Goal: Task Accomplishment & Management: Manage account settings

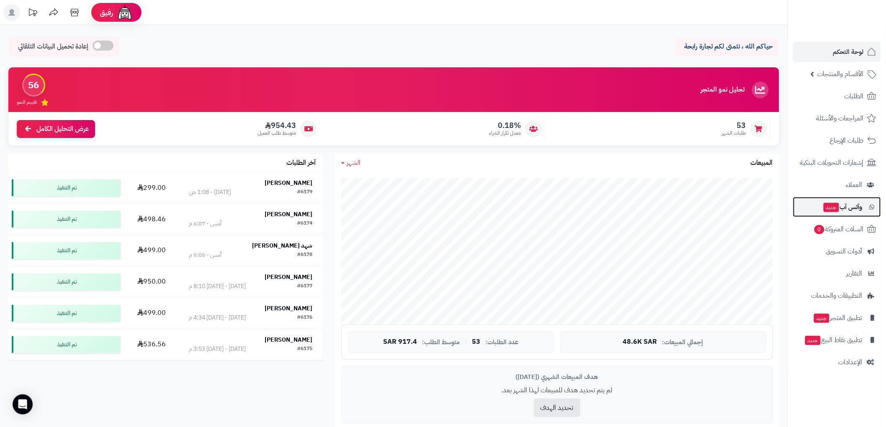
click at [833, 205] on span "جديد" at bounding box center [830, 207] width 15 height 9
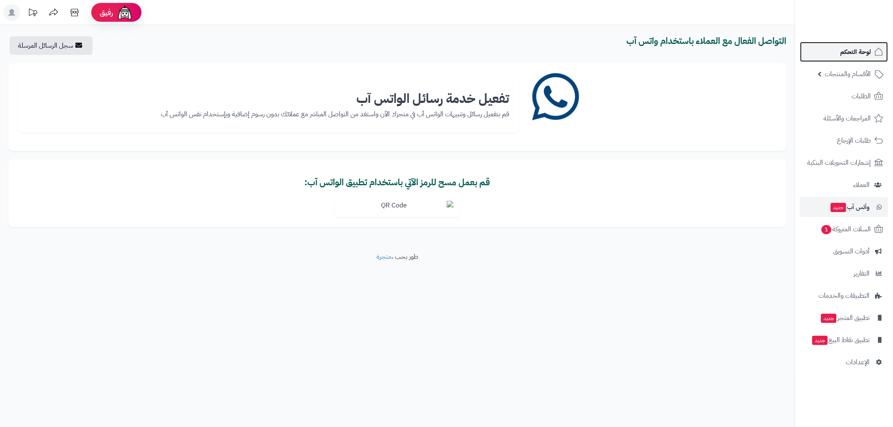
click at [853, 59] on link "لوحة التحكم" at bounding box center [844, 52] width 88 height 20
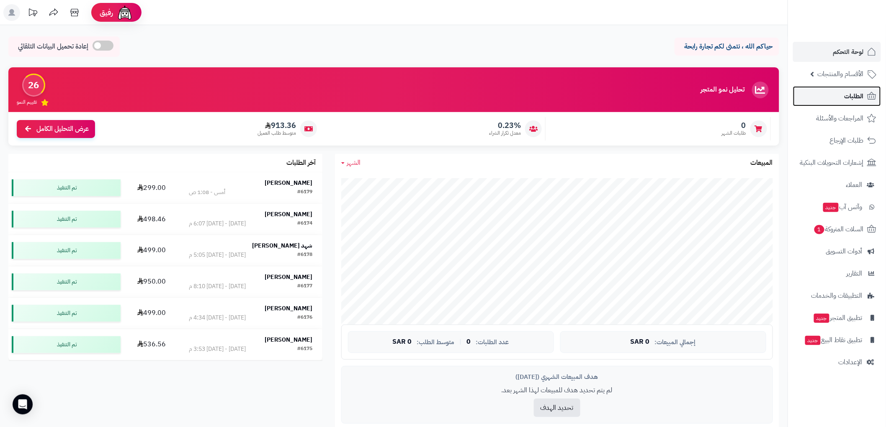
click at [856, 96] on span "الطلبات" at bounding box center [853, 96] width 19 height 12
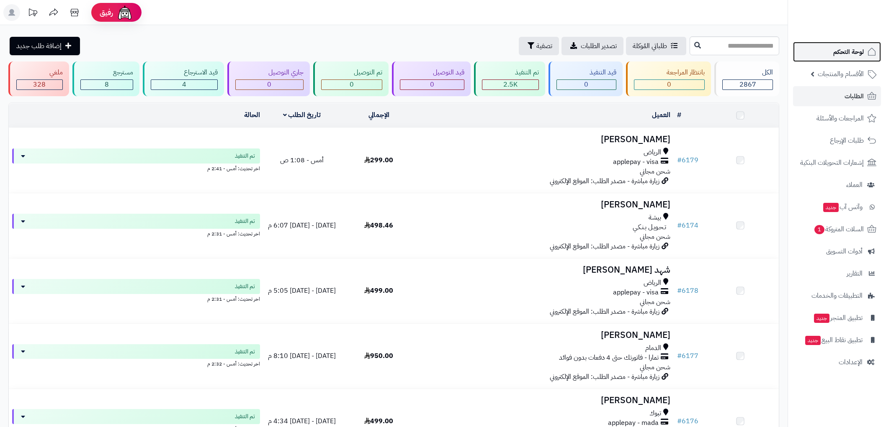
click at [860, 49] on span "لوحة التحكم" at bounding box center [848, 52] width 31 height 12
click at [833, 44] on link "لوحة التحكم" at bounding box center [837, 52] width 88 height 20
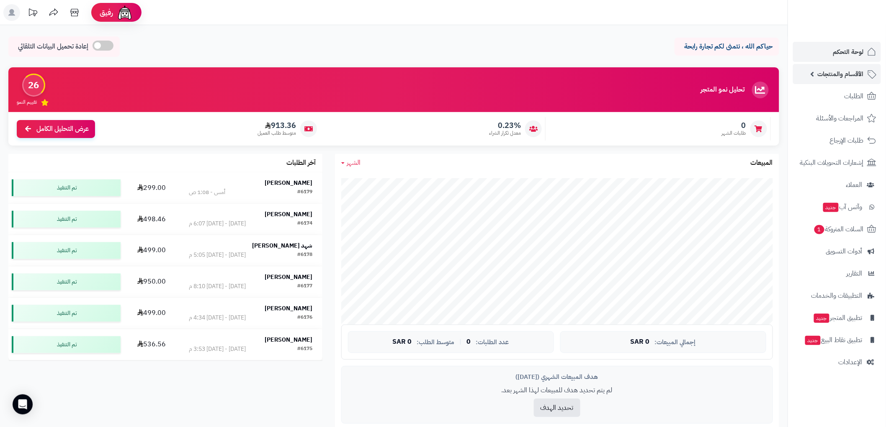
click at [836, 68] on link "الأقسام والمنتجات" at bounding box center [837, 74] width 88 height 20
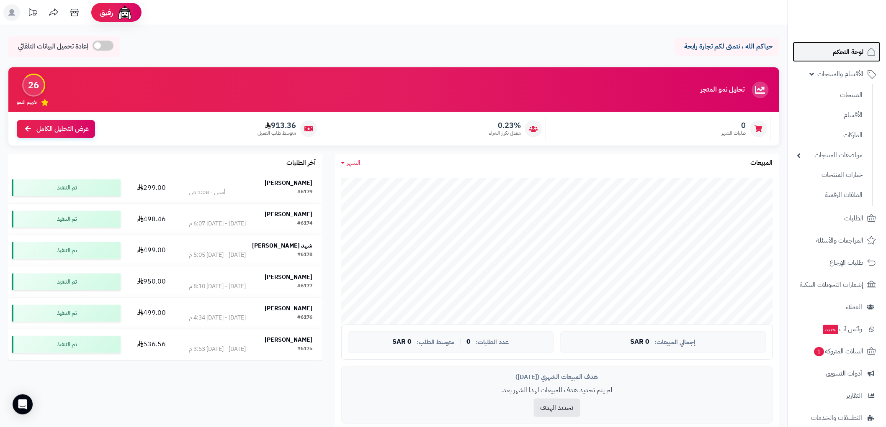
click at [839, 58] on link "لوحة التحكم" at bounding box center [837, 52] width 88 height 20
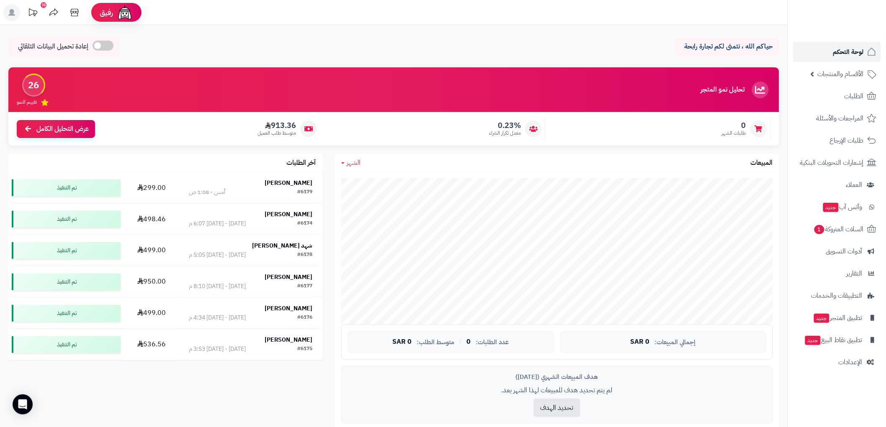
click at [850, 52] on span "لوحة التحكم" at bounding box center [848, 52] width 31 height 12
click at [842, 208] on span "وآتس آب جديد" at bounding box center [842, 207] width 40 height 12
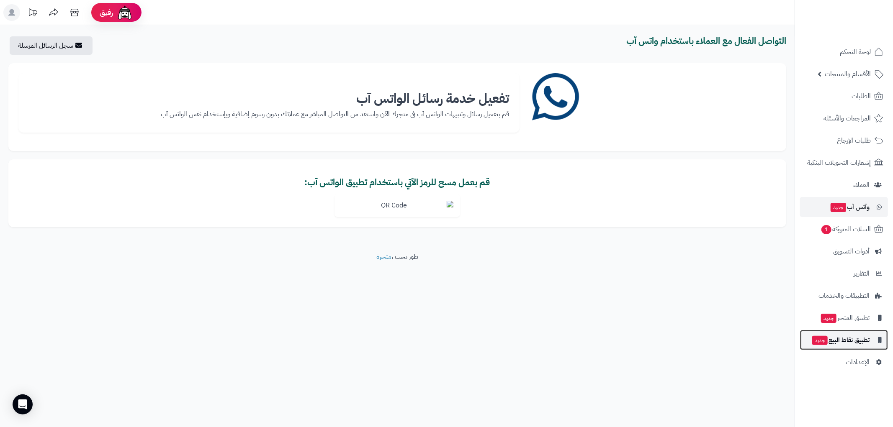
click at [852, 345] on span "تطبيق نقاط البيع جديد" at bounding box center [840, 340] width 58 height 12
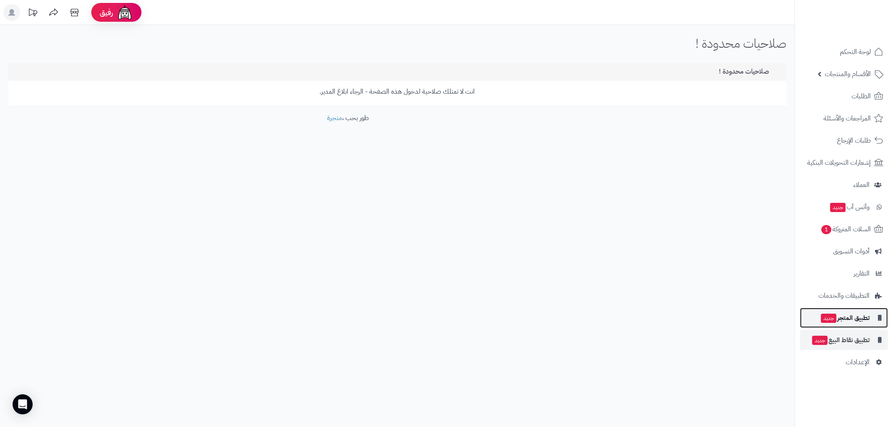
click at [851, 319] on span "تطبيق المتجر جديد" at bounding box center [844, 318] width 49 height 12
click at [853, 320] on span "تطبيق المتجر جديد" at bounding box center [844, 318] width 49 height 12
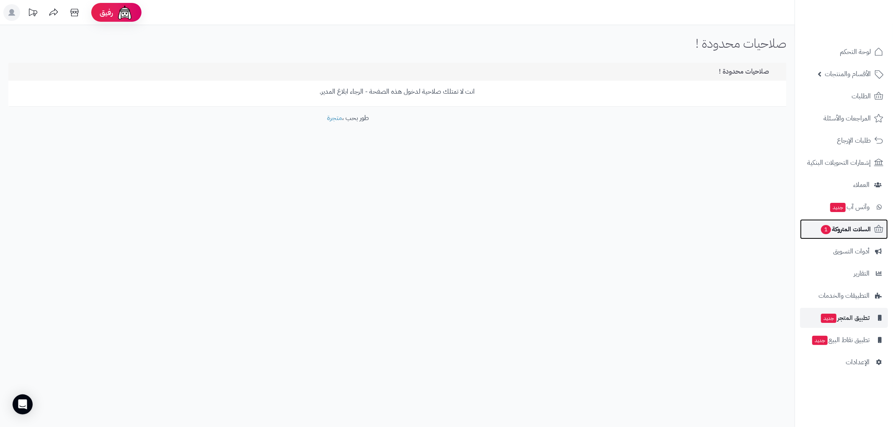
click at [839, 232] on span "السلات المتروكة 1" at bounding box center [845, 229] width 51 height 12
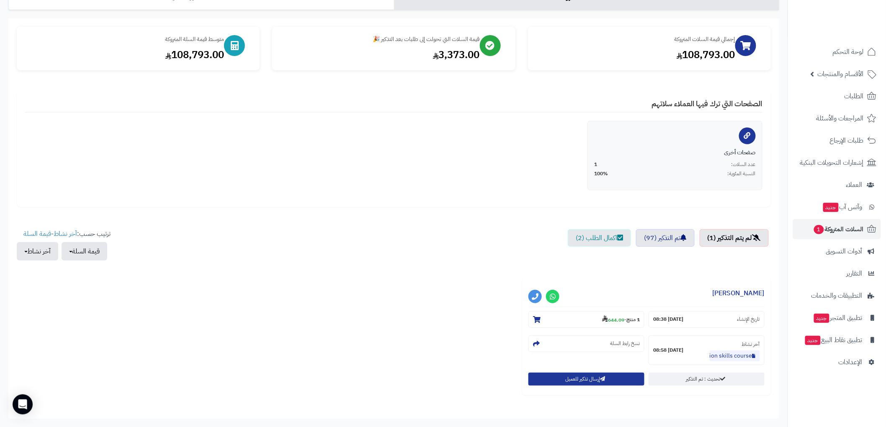
scroll to position [93, 0]
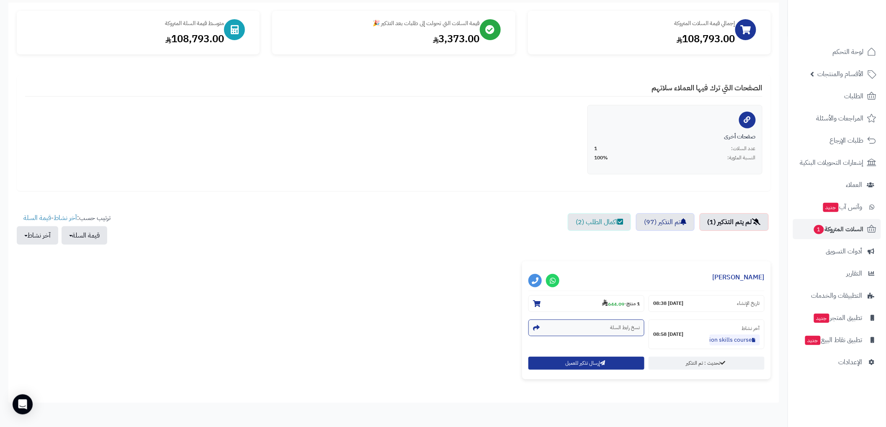
click at [608, 327] on section "نسخ رابط السلة" at bounding box center [586, 328] width 116 height 17
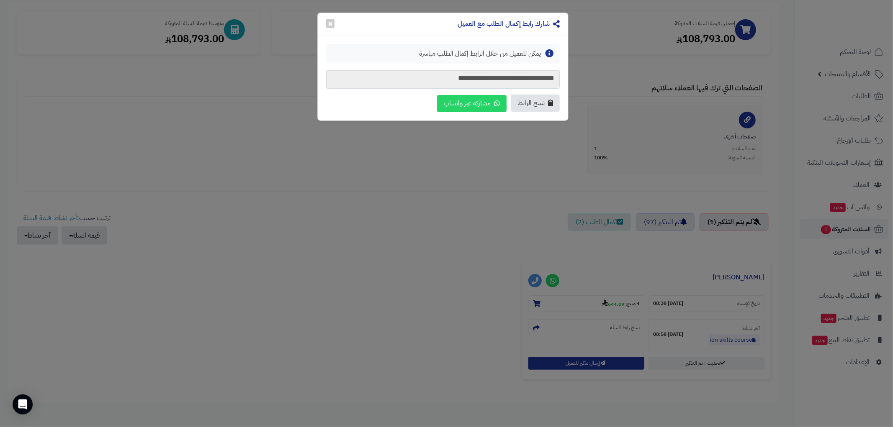
click at [540, 105] on span "نسخ الرابط" at bounding box center [530, 103] width 27 height 10
click at [327, 22] on button "×" at bounding box center [330, 22] width 8 height 9
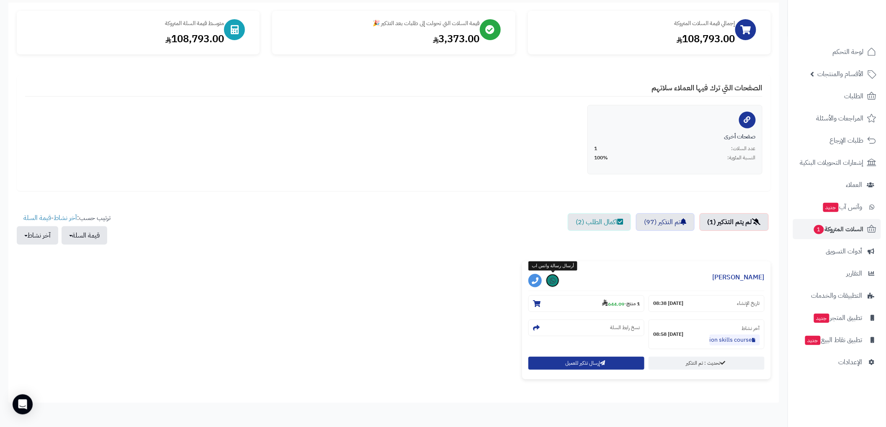
click at [553, 280] on icon at bounding box center [553, 280] width 6 height 7
click at [554, 280] on icon at bounding box center [553, 280] width 6 height 7
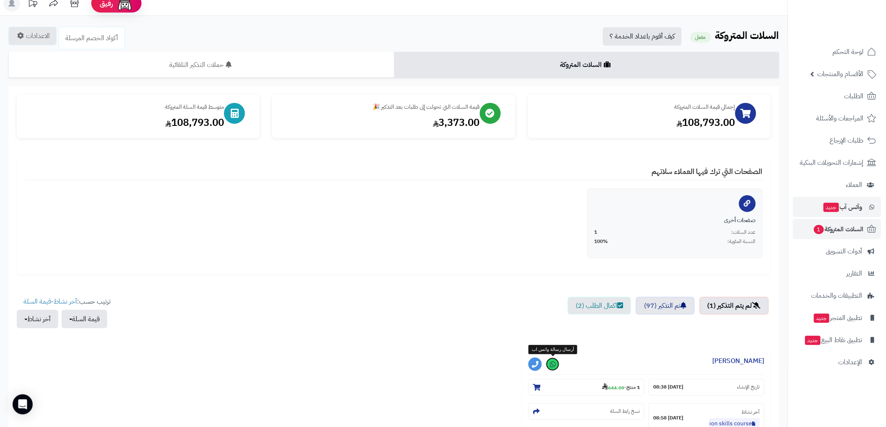
scroll to position [0, 0]
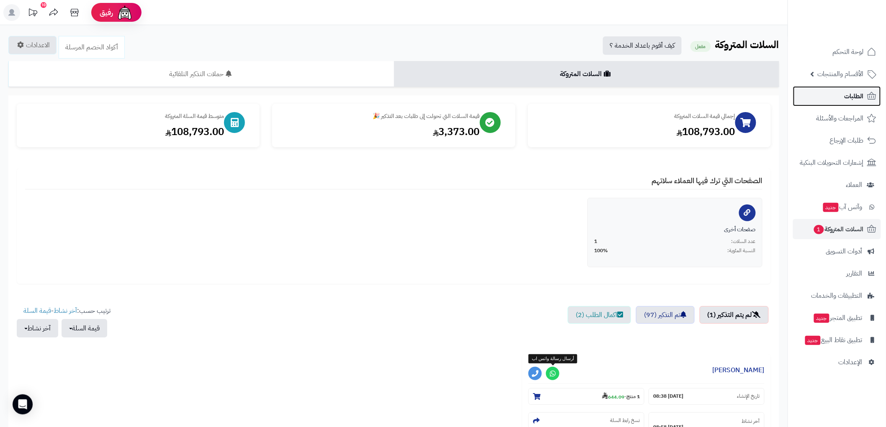
click at [844, 92] on span "الطلبات" at bounding box center [853, 96] width 19 height 12
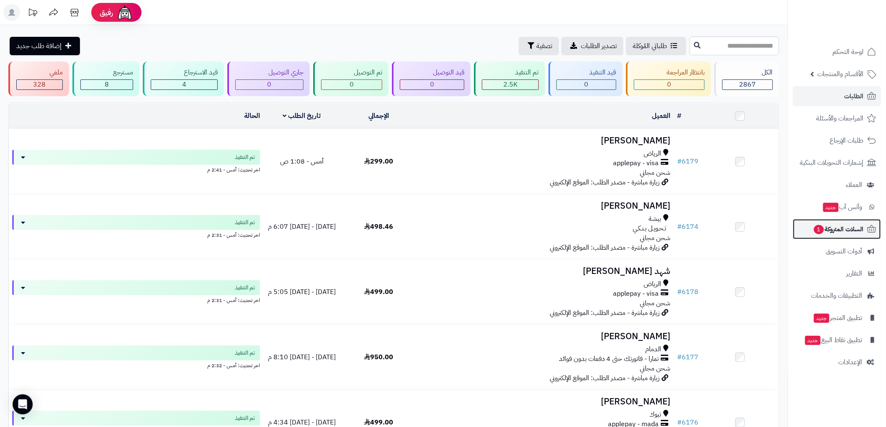
click at [855, 232] on span "السلات المتروكة 1" at bounding box center [838, 229] width 51 height 12
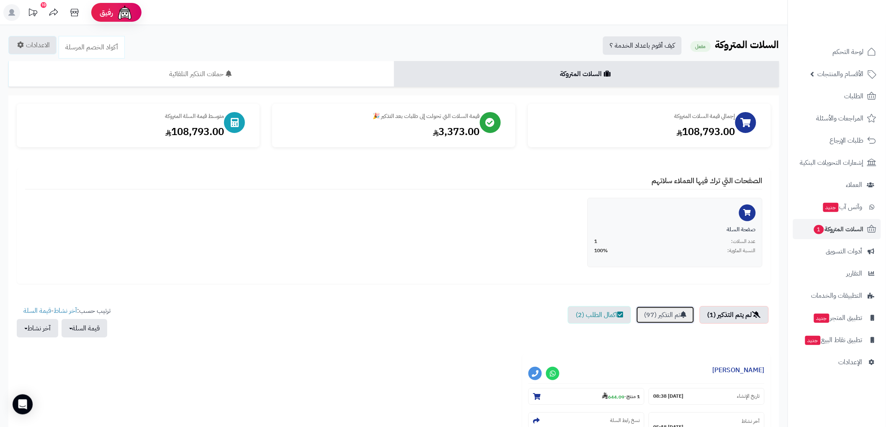
click at [668, 312] on link "تم التذكير (97)" at bounding box center [665, 315] width 59 height 18
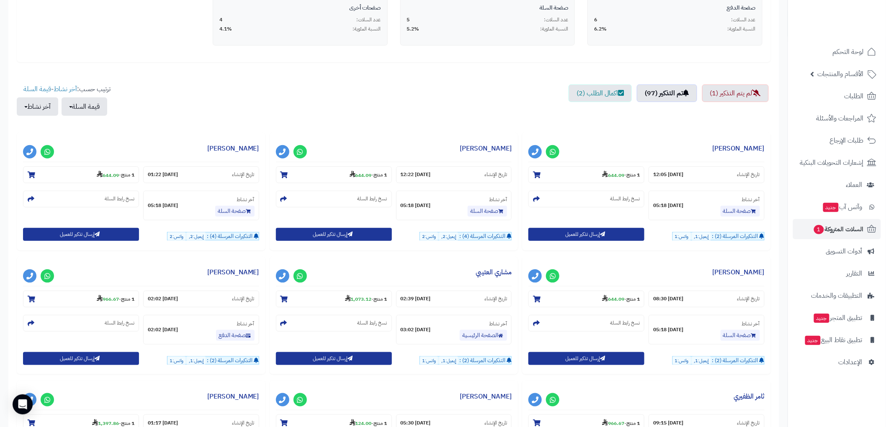
scroll to position [232, 0]
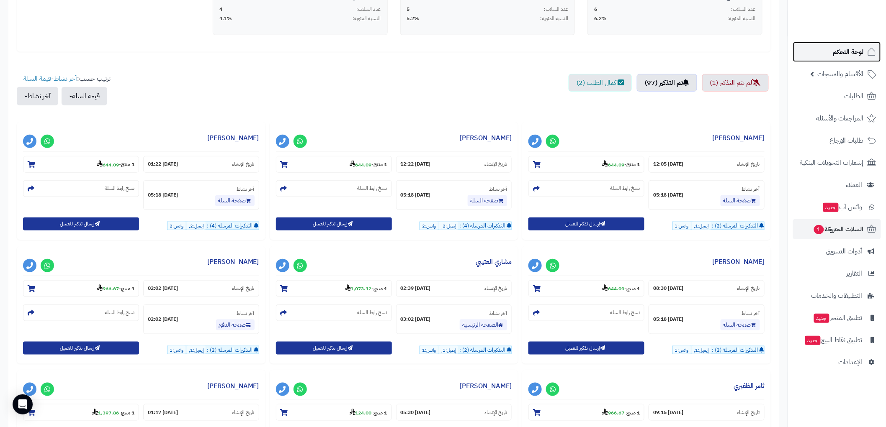
click at [856, 51] on span "لوحة التحكم" at bounding box center [848, 52] width 31 height 12
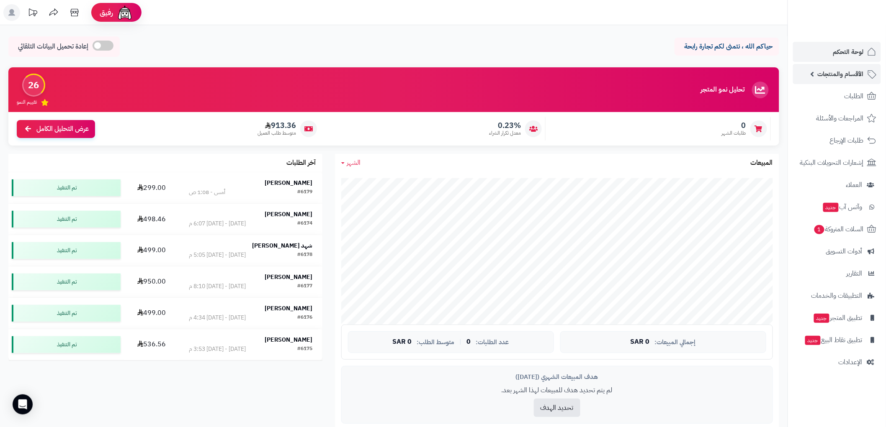
click at [854, 79] on span "الأقسام والمنتجات" at bounding box center [840, 74] width 46 height 12
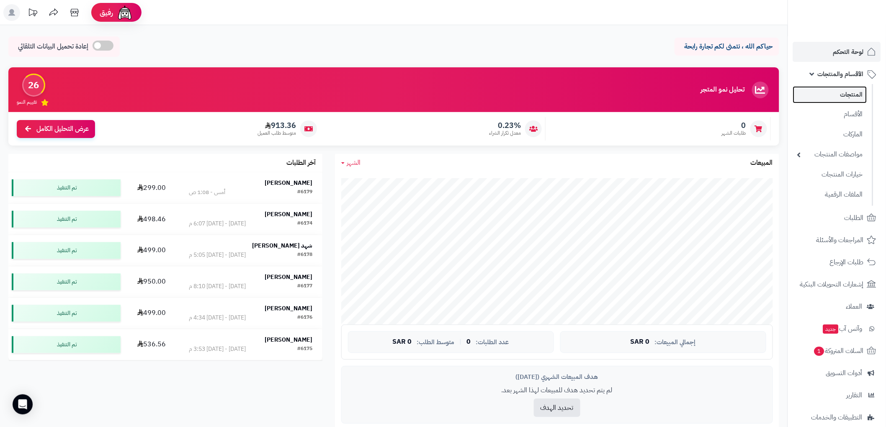
click at [856, 99] on link "المنتجات" at bounding box center [830, 94] width 74 height 17
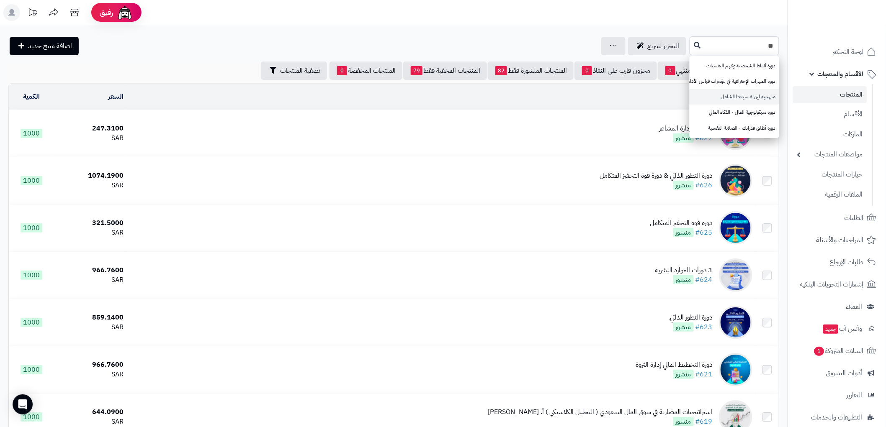
type input "**"
click at [714, 95] on link "منهجية لين 6 سيقما الشامل" at bounding box center [734, 96] width 90 height 15
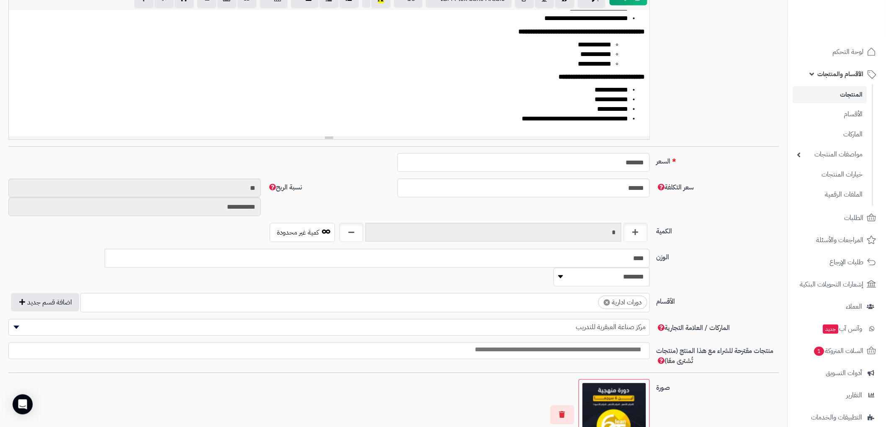
scroll to position [186, 0]
click at [570, 293] on ul "× دورات ادارية" at bounding box center [365, 301] width 568 height 16
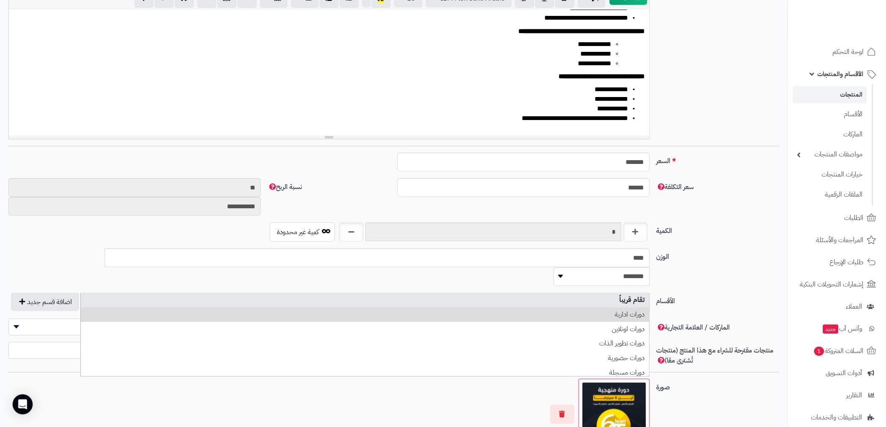
select select "***"
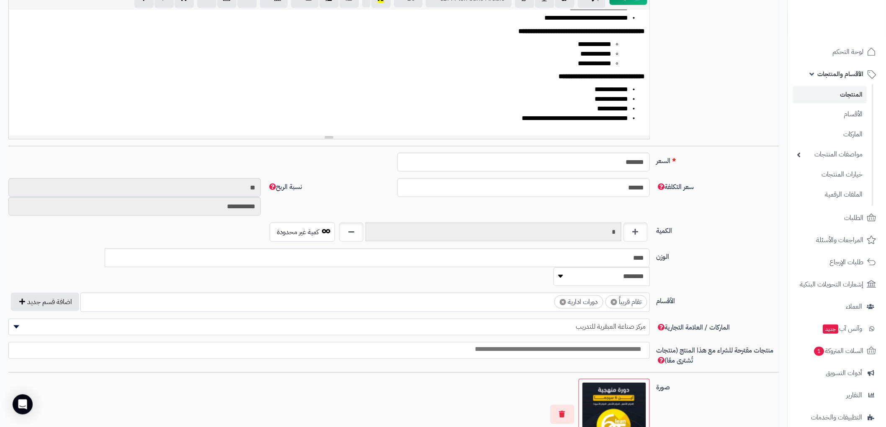
scroll to position [10, 0]
click at [727, 229] on label "الكمية" at bounding box center [718, 229] width 130 height 13
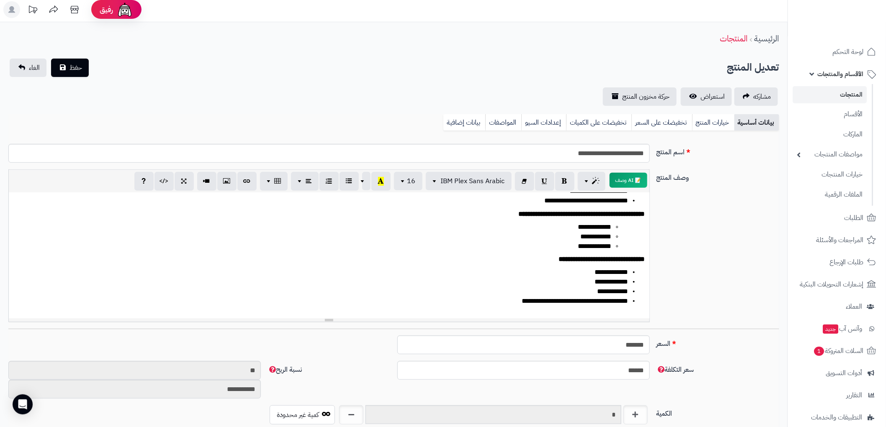
scroll to position [0, 0]
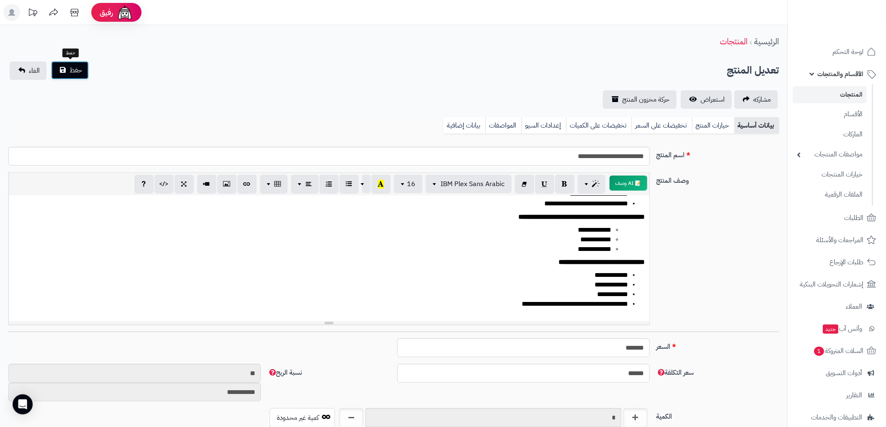
click at [70, 73] on span "حفظ" at bounding box center [75, 70] width 13 height 10
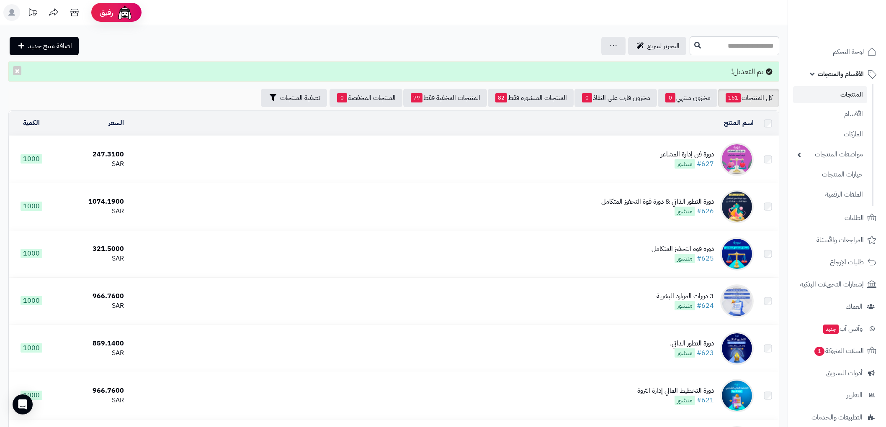
click at [730, 39] on input "text" at bounding box center [734, 45] width 90 height 19
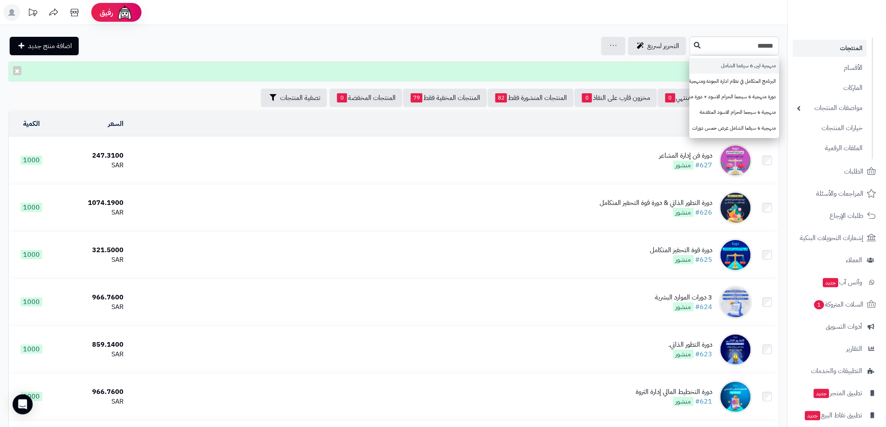
type input "******"
click at [741, 62] on link "منهجية لين 6 سيقما الشامل" at bounding box center [734, 65] width 90 height 15
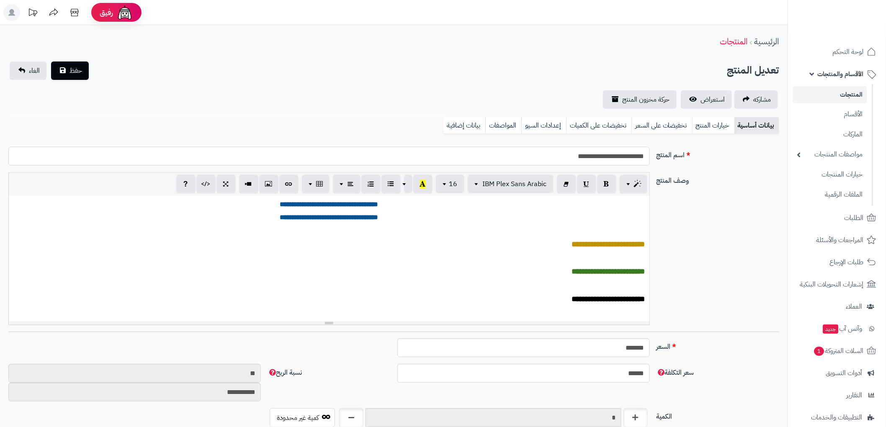
click at [621, 157] on input "**********" at bounding box center [328, 156] width 641 height 19
click at [620, 156] on input "**********" at bounding box center [328, 156] width 641 height 19
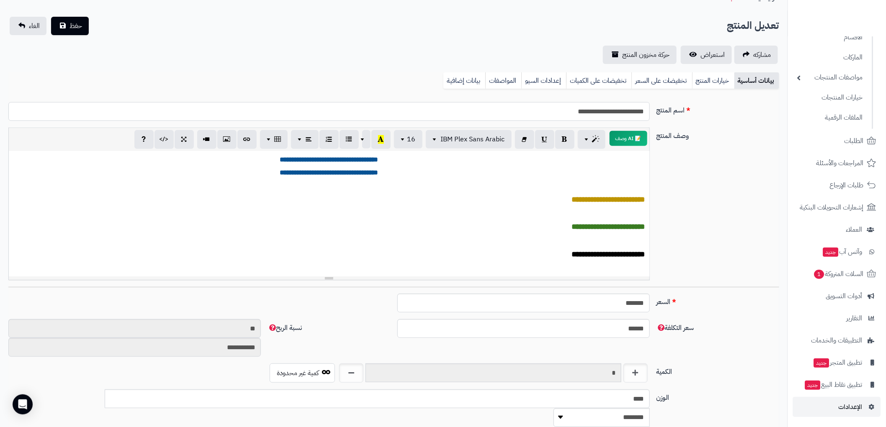
scroll to position [232, 0]
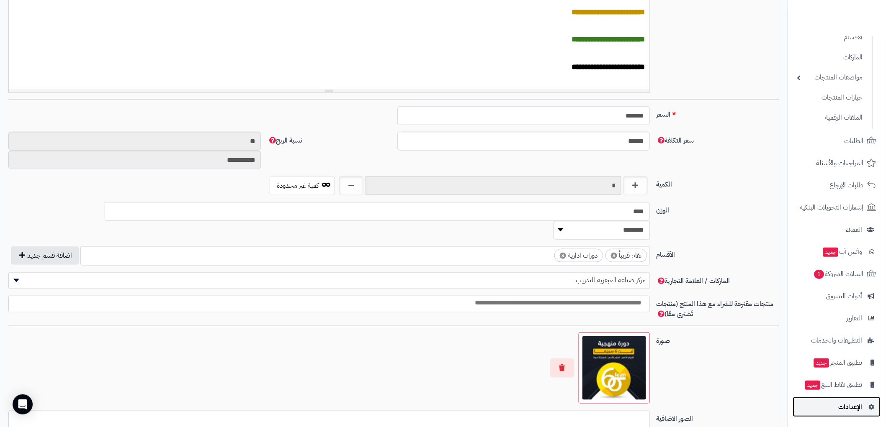
click at [860, 402] on span "الإعدادات" at bounding box center [850, 407] width 24 height 12
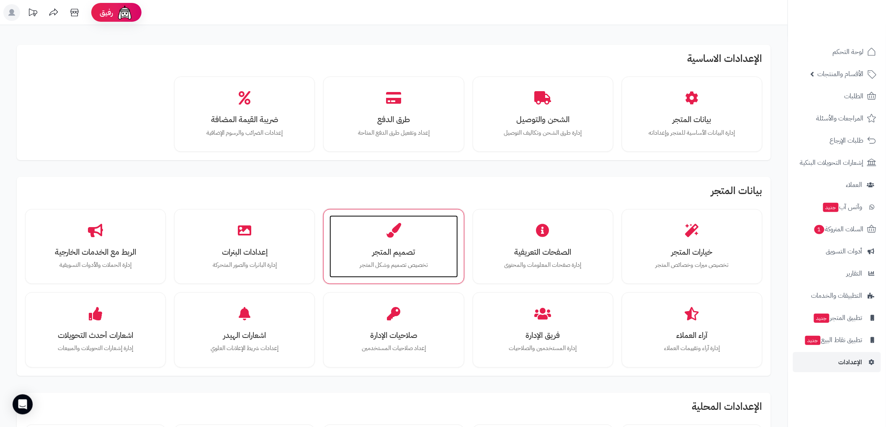
click at [396, 248] on h3 "تصميم المتجر" at bounding box center [393, 252] width 111 height 9
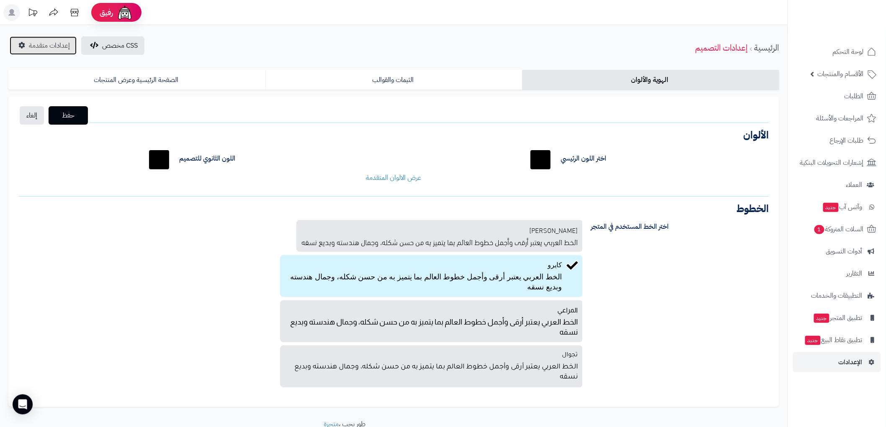
click at [52, 45] on span "إعدادات متقدمة" at bounding box center [49, 46] width 41 height 10
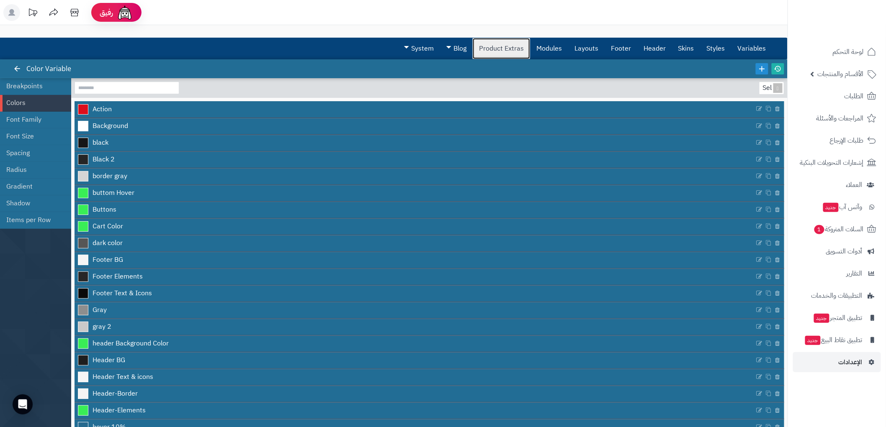
click at [494, 46] on link "Product Extras" at bounding box center [501, 48] width 57 height 21
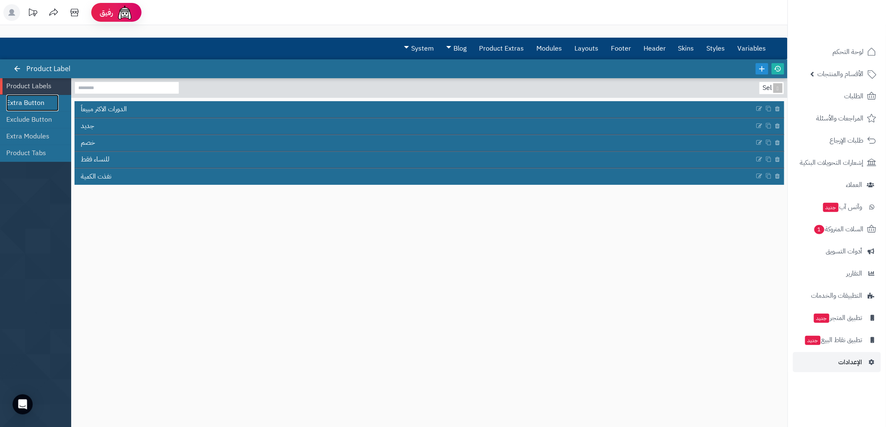
click at [31, 103] on link "Extra Button" at bounding box center [32, 103] width 52 height 17
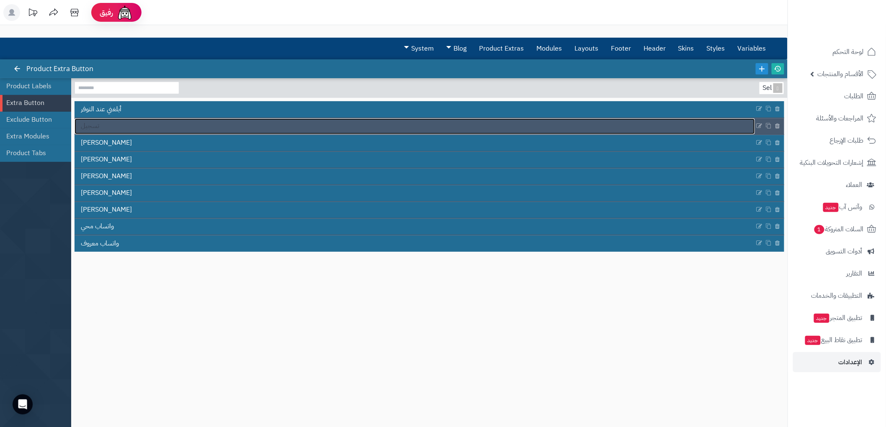
click at [108, 124] on link "تسجيل" at bounding box center [414, 126] width 680 height 16
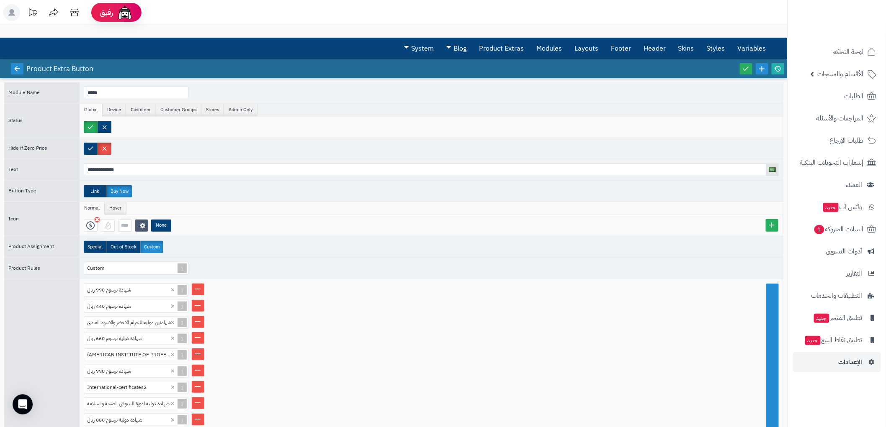
click at [16, 72] on link at bounding box center [17, 68] width 13 height 11
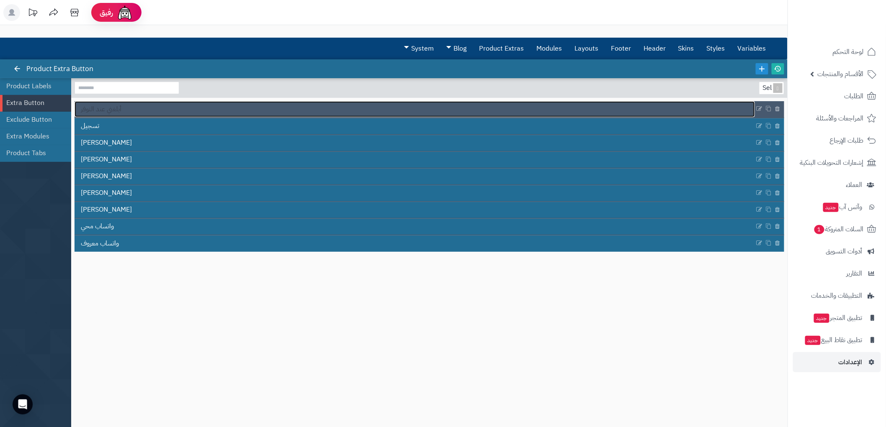
click at [116, 112] on span "أبلغني عند التوفر" at bounding box center [101, 110] width 41 height 10
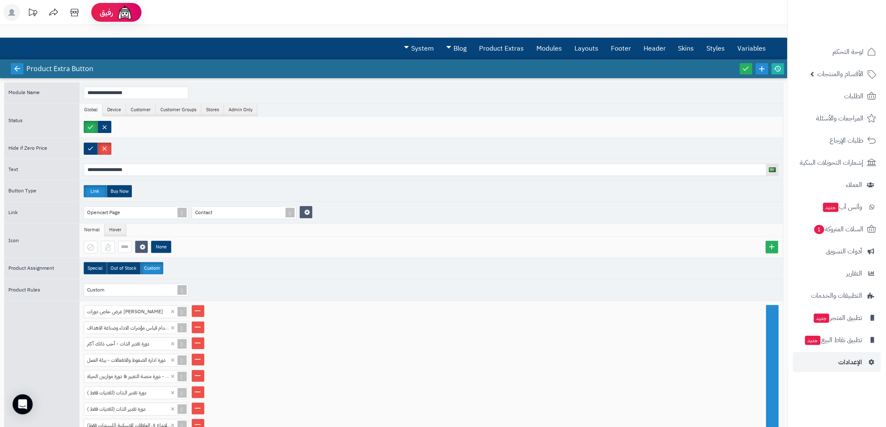
click at [15, 63] on div at bounding box center [17, 68] width 15 height 19
click at [20, 64] on link at bounding box center [17, 68] width 13 height 11
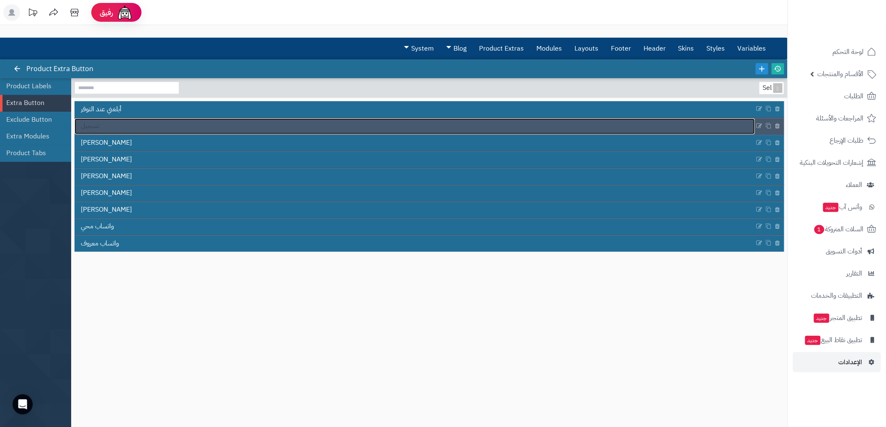
click at [146, 124] on link "تسجيل" at bounding box center [414, 126] width 680 height 16
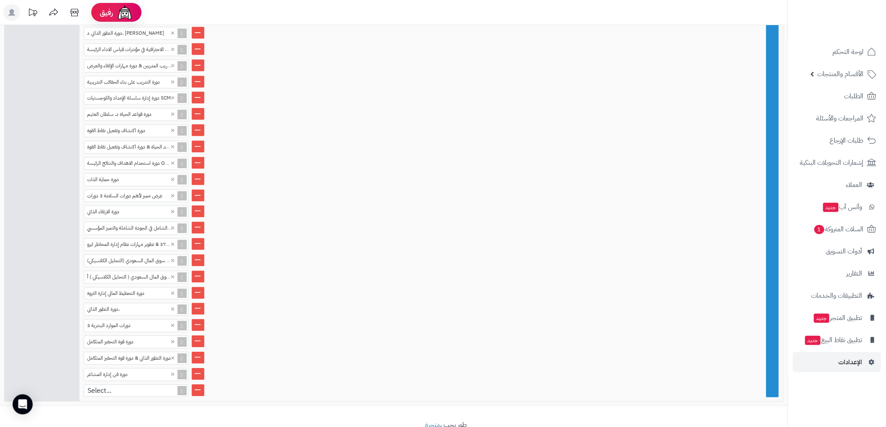
scroll to position [863, 0]
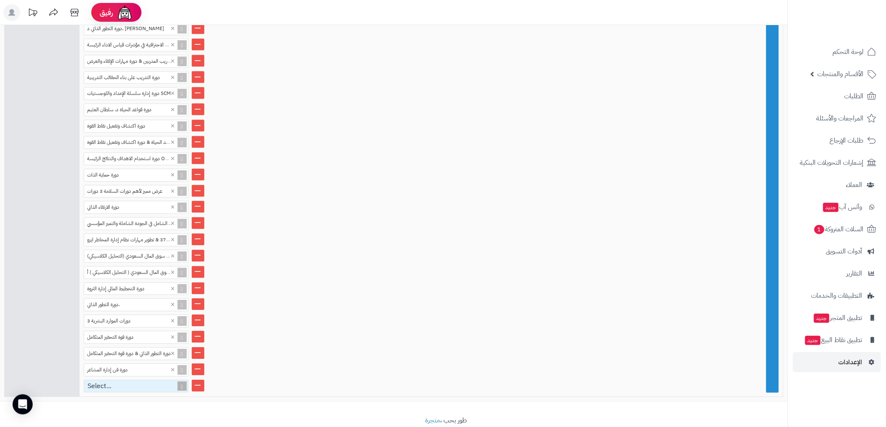
click at [144, 380] on div "Select..." at bounding box center [132, 386] width 97 height 12
paste input "**********"
type input "**********"
click at [140, 393] on div "منهجية لين 6 سيقما الشامل" at bounding box center [136, 400] width 105 height 15
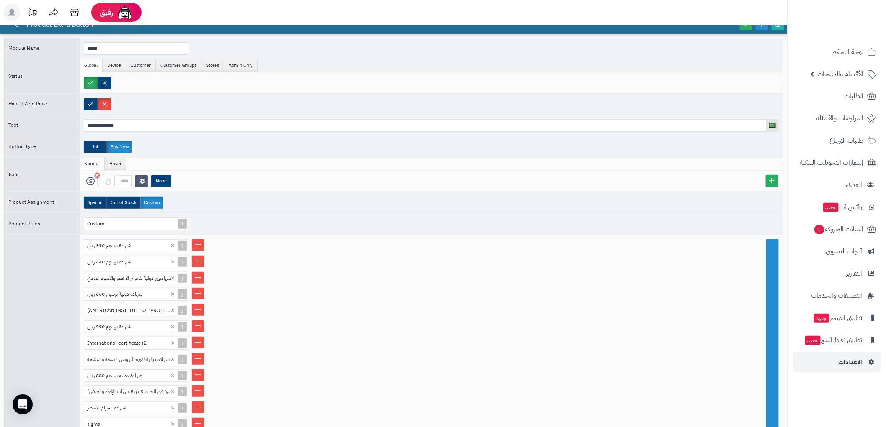
scroll to position [0, 0]
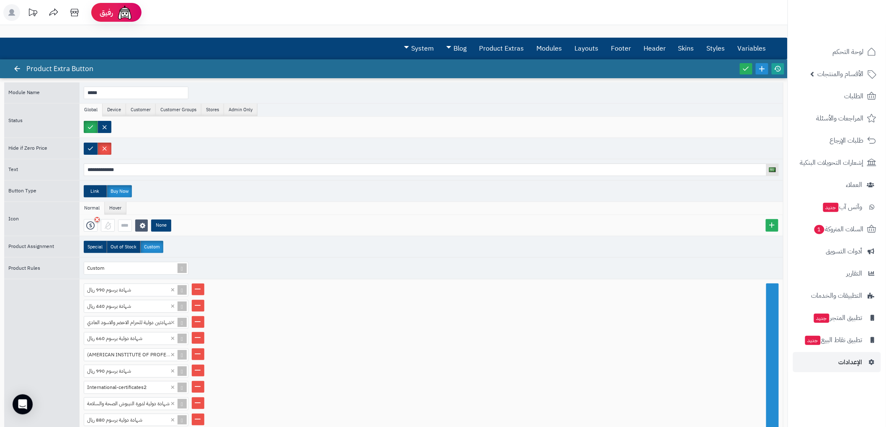
click at [776, 66] on icon at bounding box center [778, 69] width 8 height 8
click at [744, 69] on icon at bounding box center [746, 69] width 8 height 8
click at [781, 71] on icon at bounding box center [778, 69] width 8 height 8
click at [747, 66] on icon at bounding box center [746, 69] width 8 height 8
click at [854, 84] on link "الأقسام والمنتجات" at bounding box center [837, 74] width 88 height 20
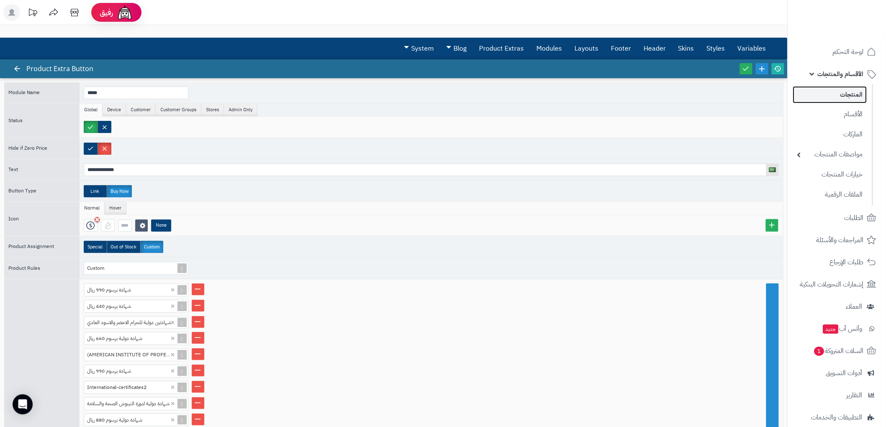
click at [854, 95] on link "المنتجات" at bounding box center [830, 94] width 74 height 17
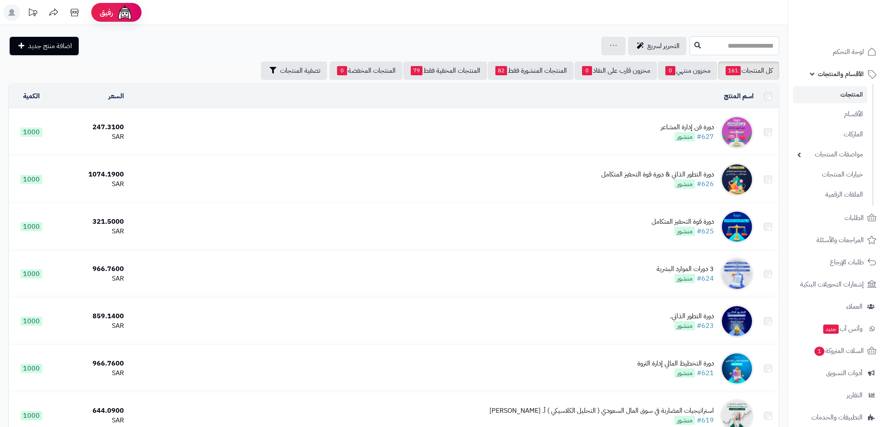
click at [750, 46] on input "text" at bounding box center [734, 45] width 90 height 19
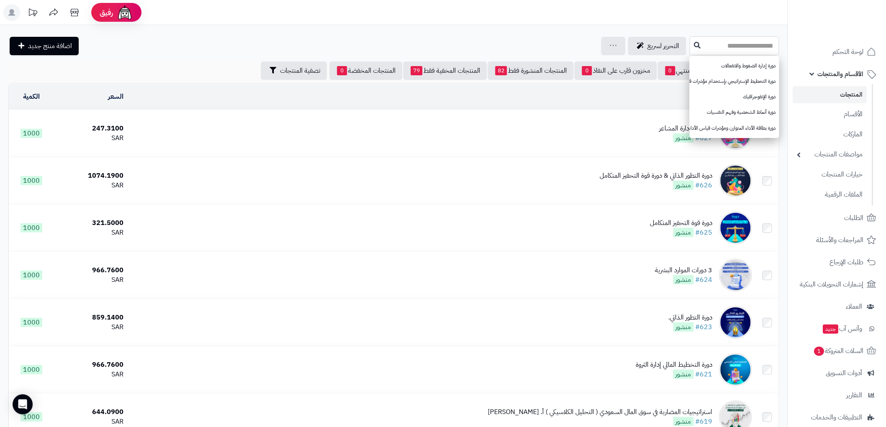
paste input "**********"
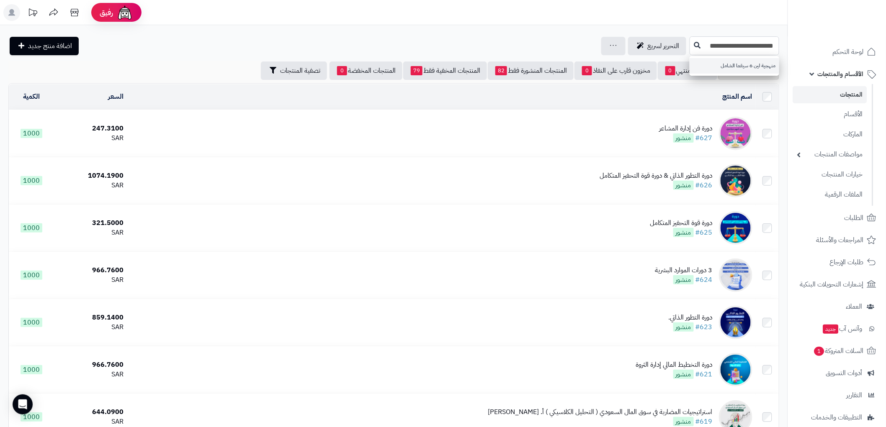
type input "**********"
click at [726, 66] on link "منهجية لين 6 سيقما الشامل" at bounding box center [734, 65] width 90 height 15
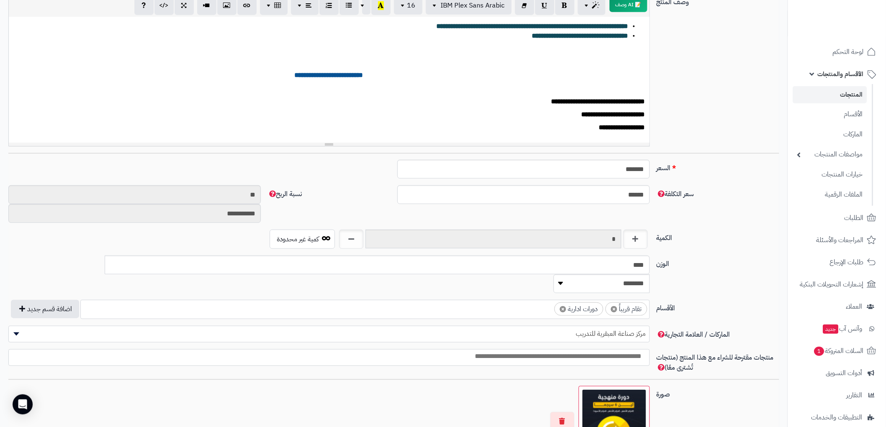
scroll to position [139, 0]
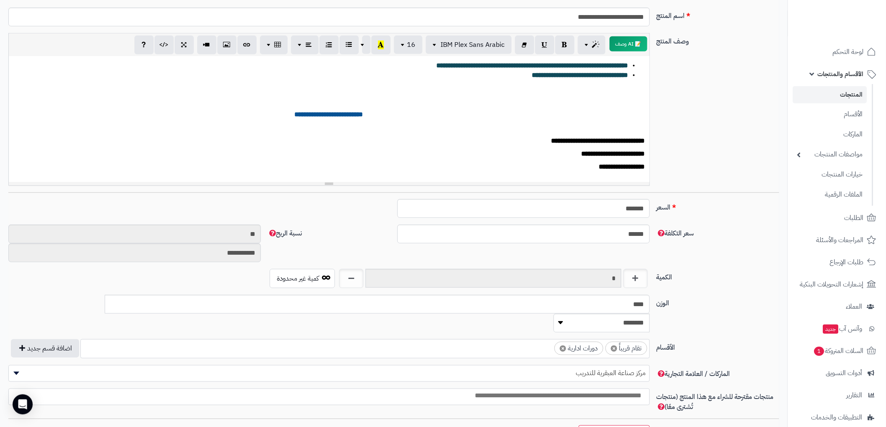
click at [609, 140] on b "**********" at bounding box center [612, 141] width 66 height 6
click at [598, 142] on b "**********" at bounding box center [612, 141] width 66 height 6
click at [599, 142] on b "**********" at bounding box center [612, 141] width 66 height 6
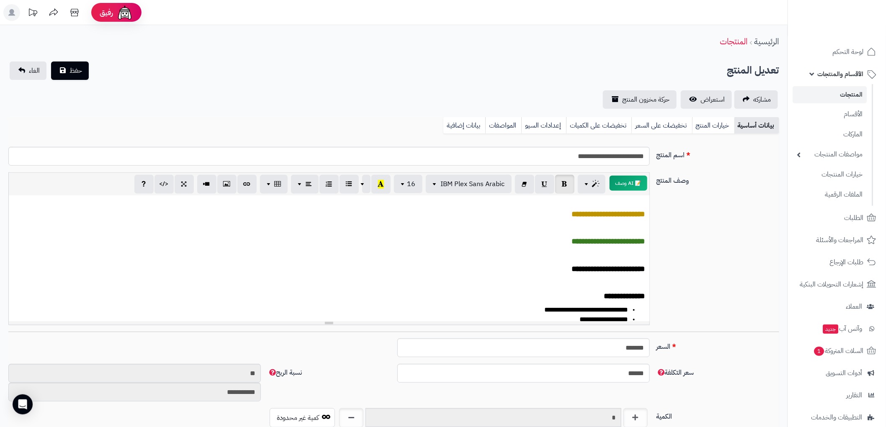
scroll to position [0, 0]
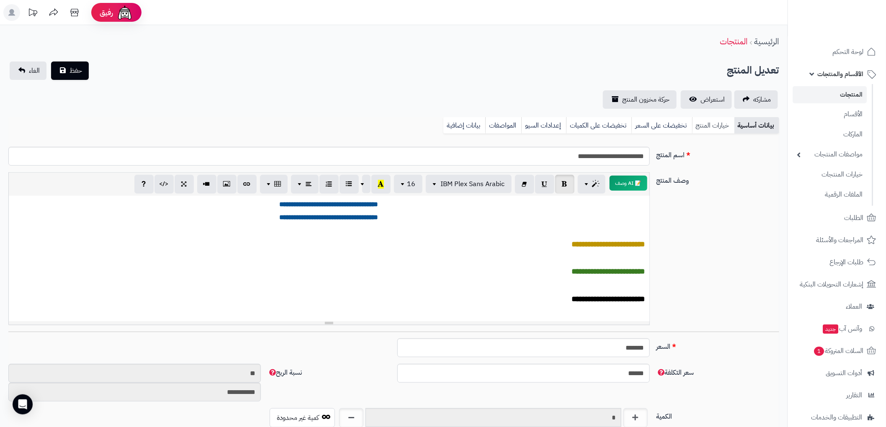
click at [717, 131] on link "خيارات المنتج" at bounding box center [713, 125] width 42 height 17
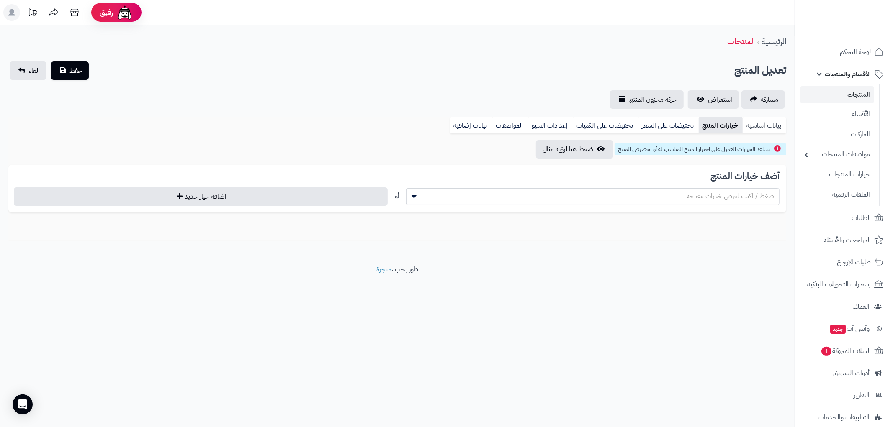
click at [770, 127] on link "بيانات أساسية" at bounding box center [764, 125] width 44 height 17
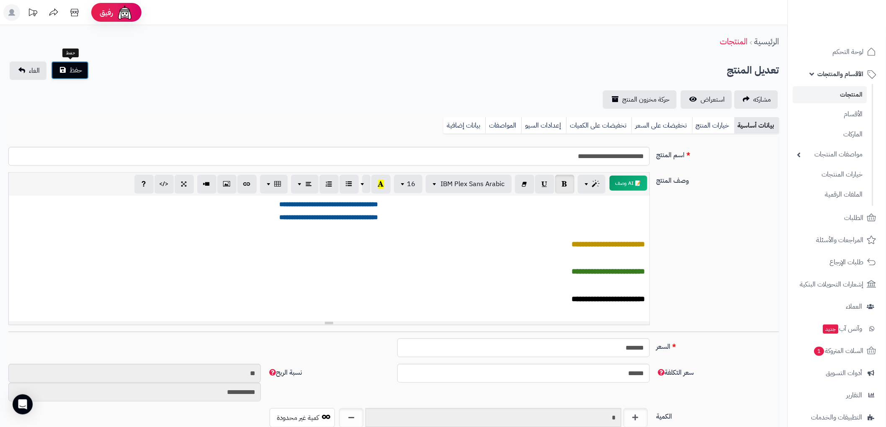
click at [69, 67] on span "حفظ" at bounding box center [75, 70] width 13 height 10
